Goal: Navigation & Orientation: Go to known website

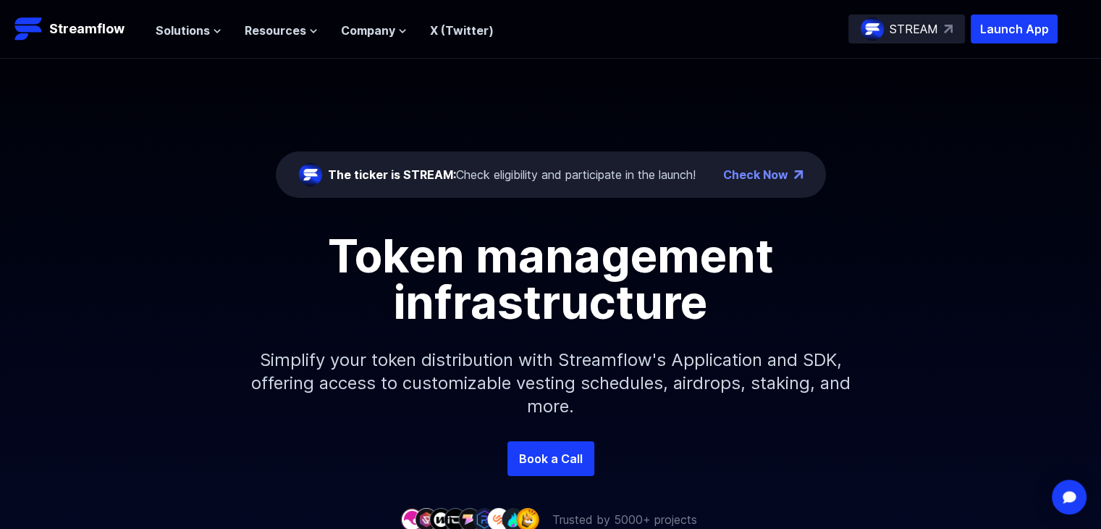
click at [924, 38] on div "STREAM" at bounding box center [907, 28] width 117 height 29
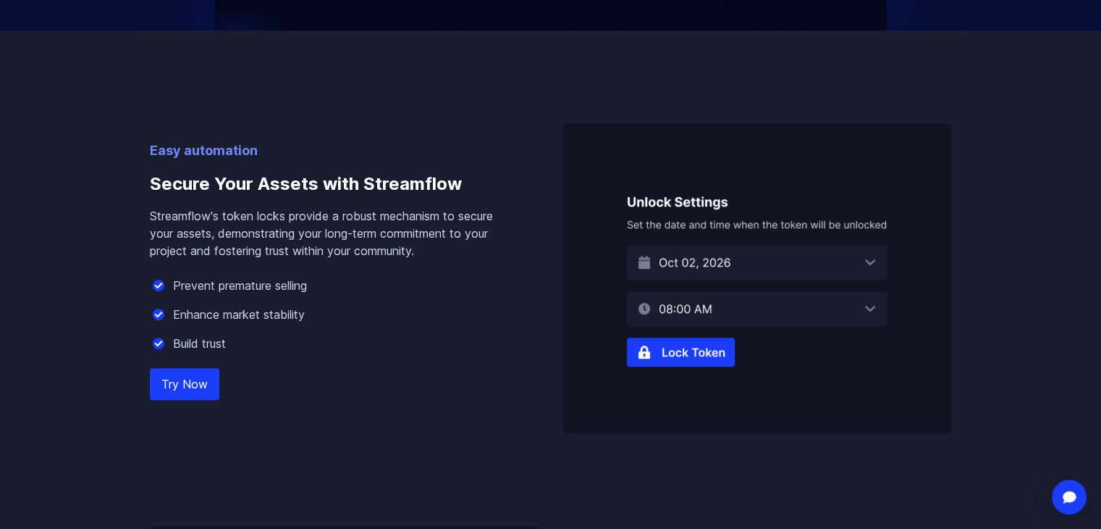
scroll to position [831, 0]
click at [725, 300] on img at bounding box center [758, 277] width 390 height 310
click at [758, 258] on img at bounding box center [758, 277] width 390 height 310
click at [655, 361] on img at bounding box center [758, 277] width 390 height 310
click at [677, 348] on img at bounding box center [758, 277] width 390 height 310
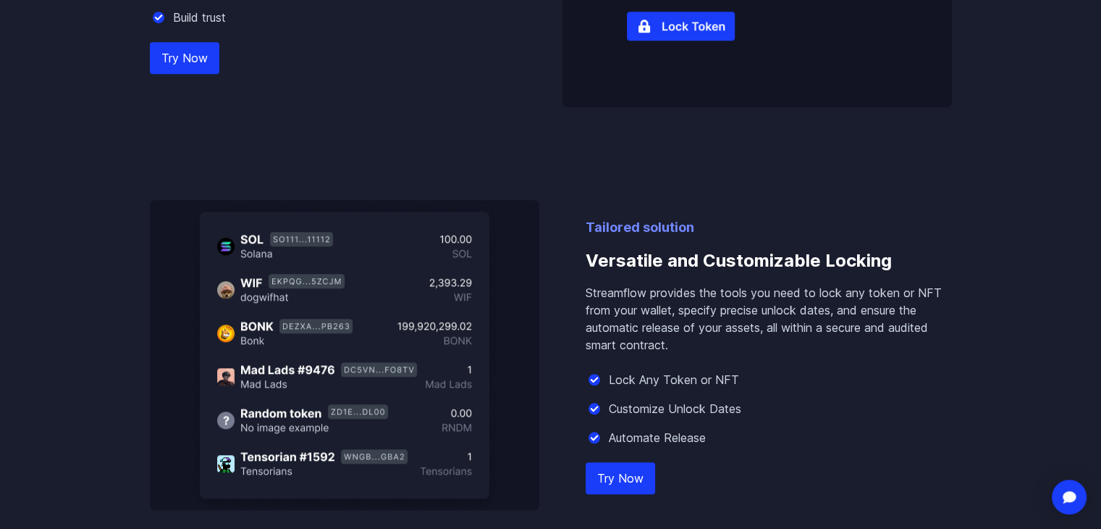
scroll to position [1158, 0]
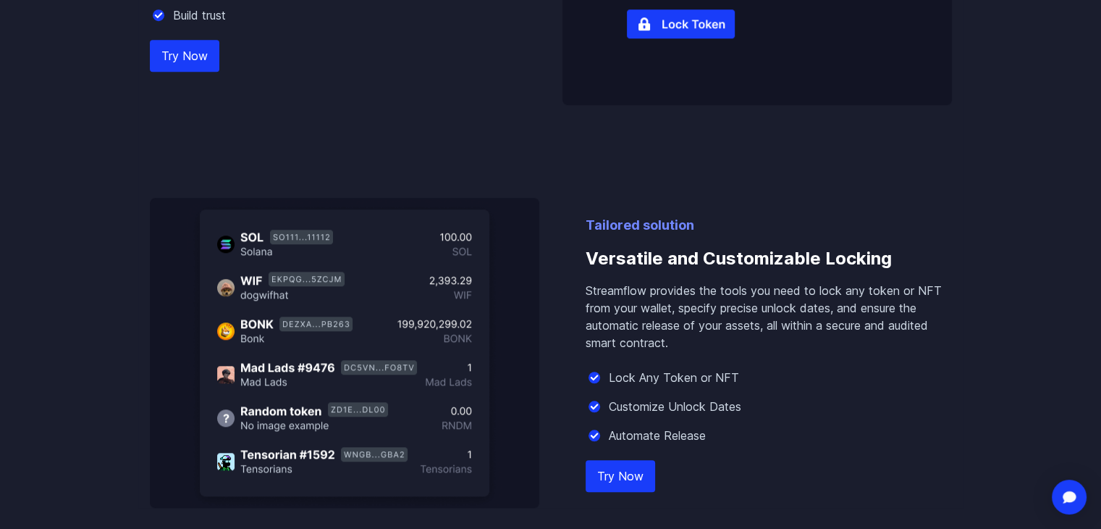
click at [643, 472] on link "Try Now" at bounding box center [621, 476] width 70 height 32
